Goal: Entertainment & Leisure: Consume media (video, audio)

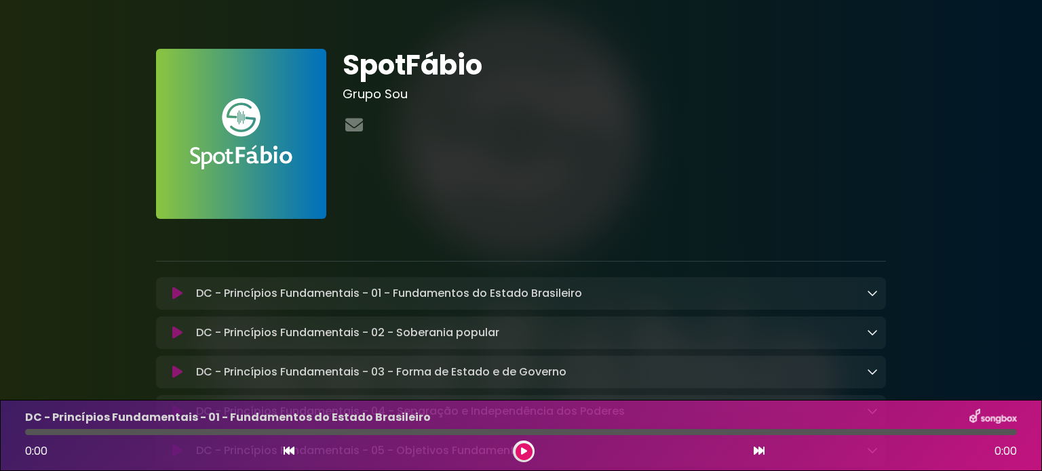
click at [522, 449] on icon at bounding box center [524, 452] width 6 height 8
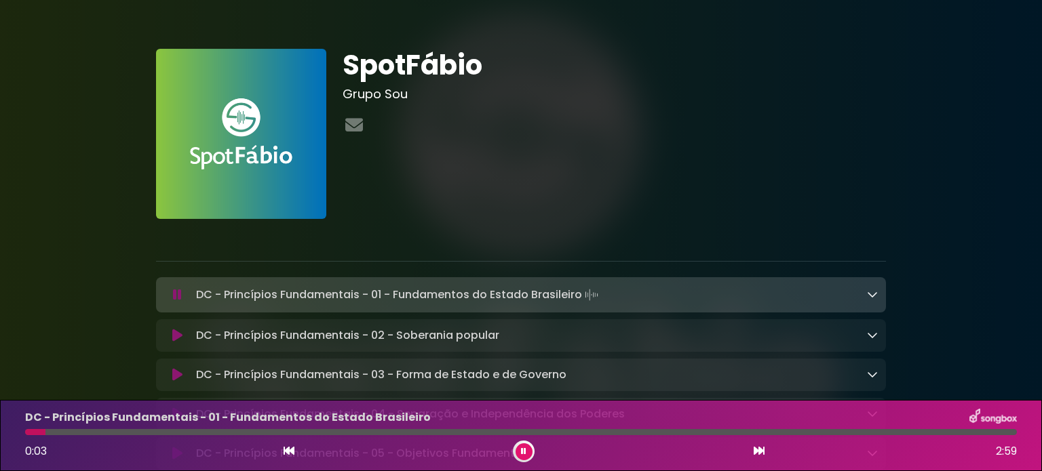
click at [881, 196] on div "SpotFábio Grupo Sou" at bounding box center [614, 134] width 560 height 170
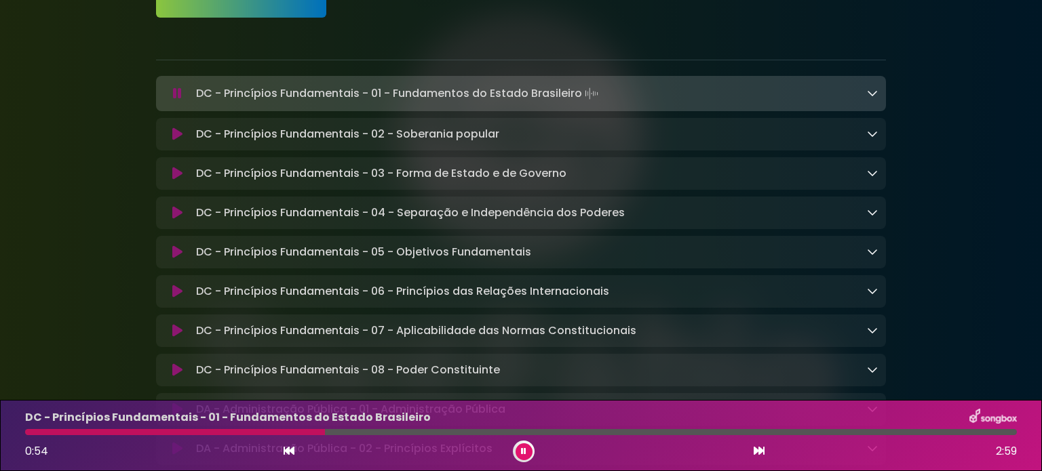
scroll to position [204, 0]
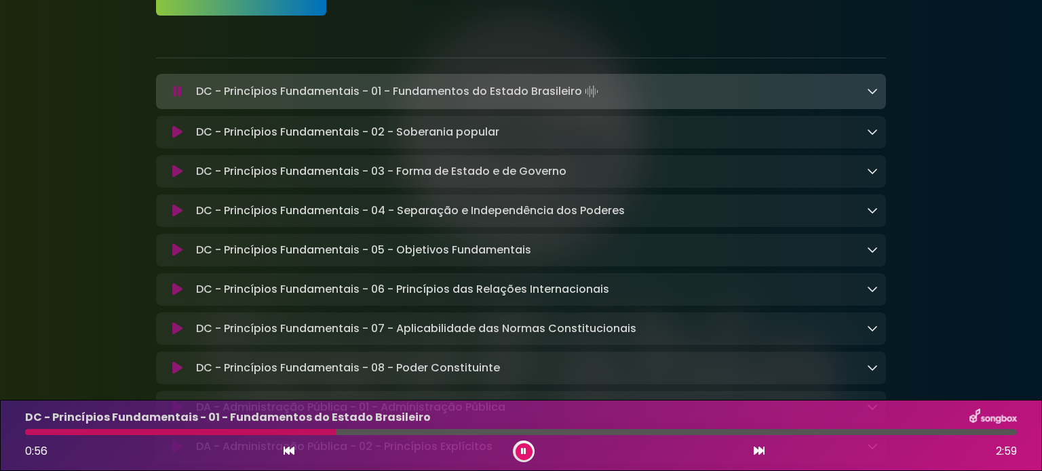
click at [528, 456] on button at bounding box center [524, 452] width 17 height 17
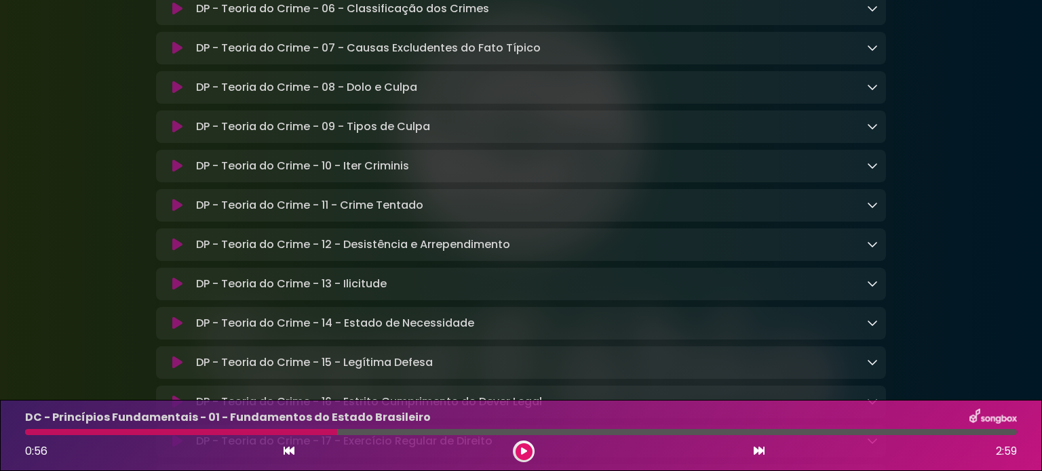
scroll to position [6716, 0]
click at [370, 173] on p "DP - Teoria do Crime - 10 - Iter Criminis Loading Track..." at bounding box center [302, 165] width 213 height 16
click at [182, 172] on icon at bounding box center [177, 165] width 10 height 14
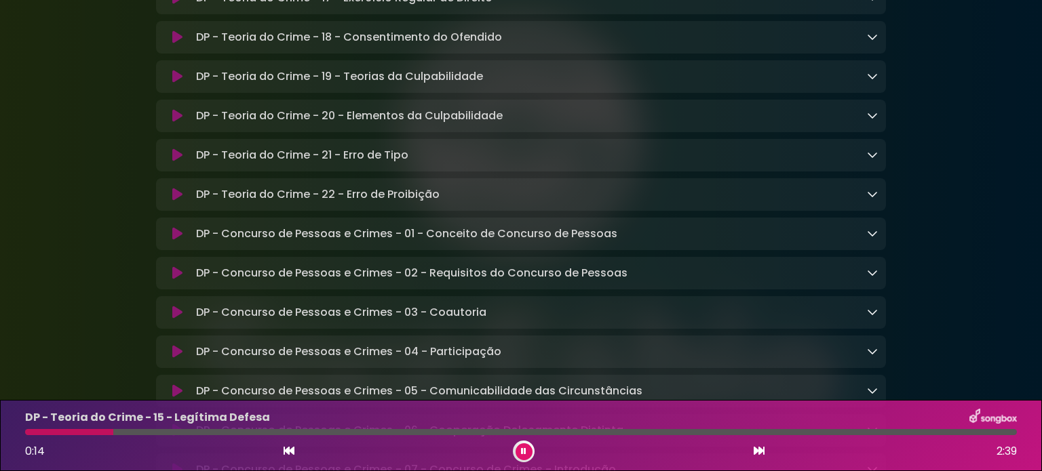
scroll to position [7055, 0]
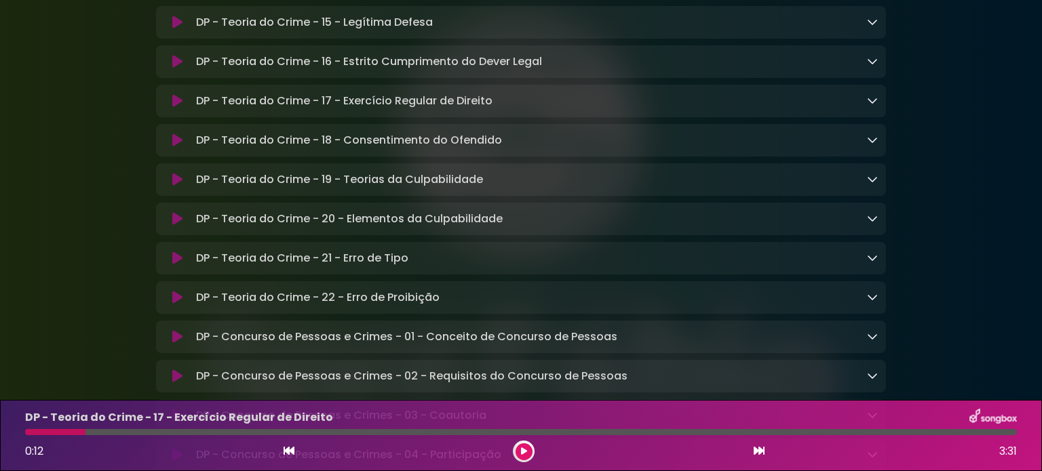
click at [521, 459] on button at bounding box center [524, 452] width 17 height 17
click at [526, 452] on icon at bounding box center [524, 452] width 6 height 8
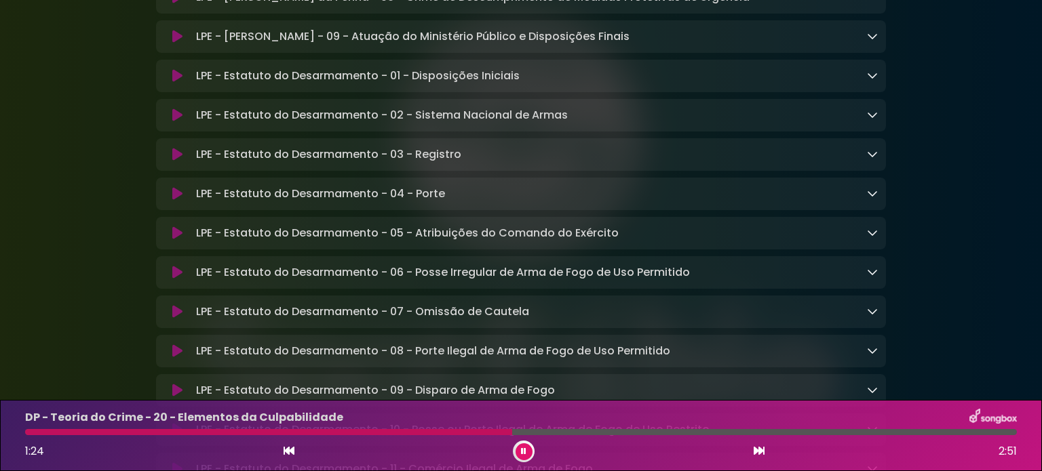
scroll to position [0, 0]
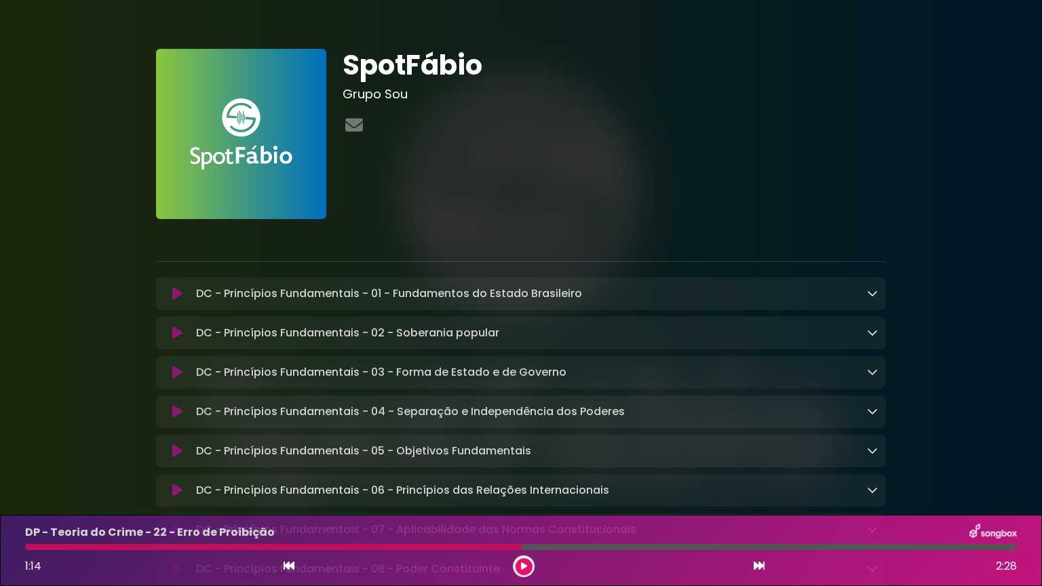
click at [528, 471] on button at bounding box center [524, 566] width 17 height 17
